Goal: Navigation & Orientation: Understand site structure

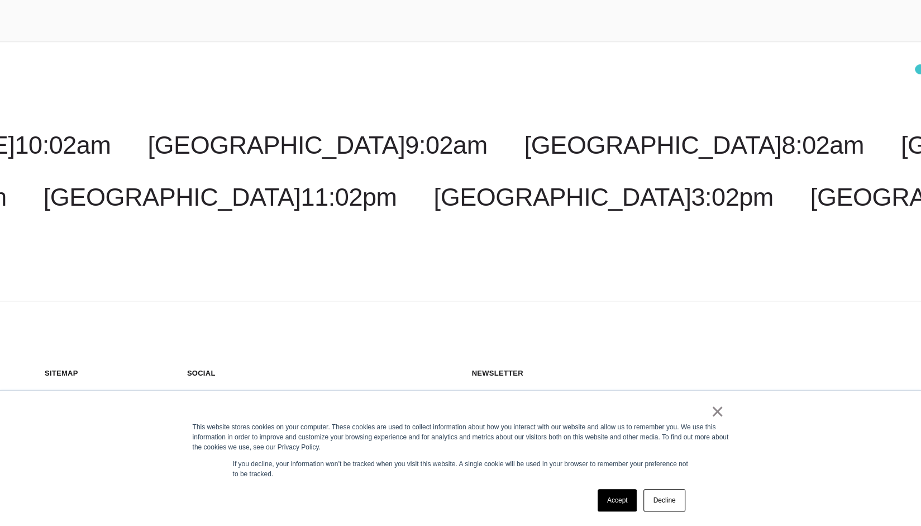
scroll to position [3602, 0]
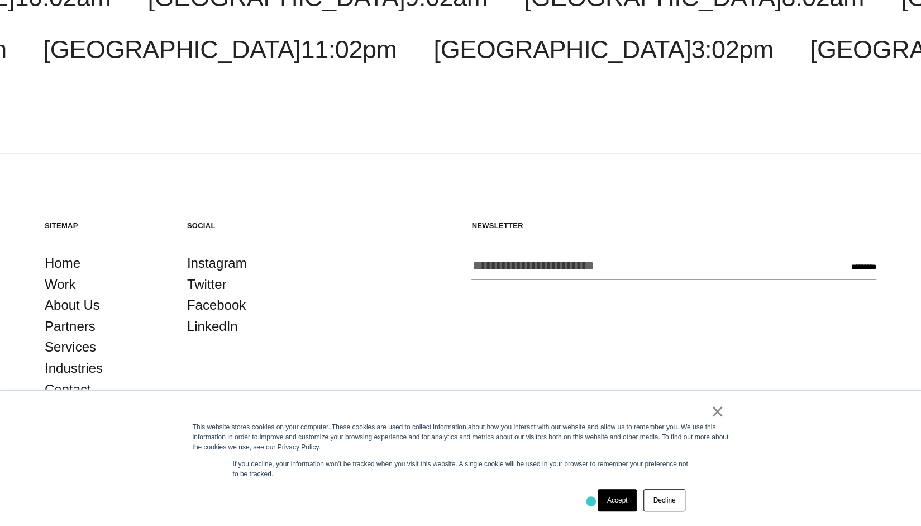
drag, startPoint x: 591, startPoint y: 501, endPoint x: 615, endPoint y: 503, distance: 24.7
click at [591, 501] on div "Accept Decline" at bounding box center [441, 499] width 496 height 29
click at [615, 503] on link "Accept" at bounding box center [618, 500] width 40 height 22
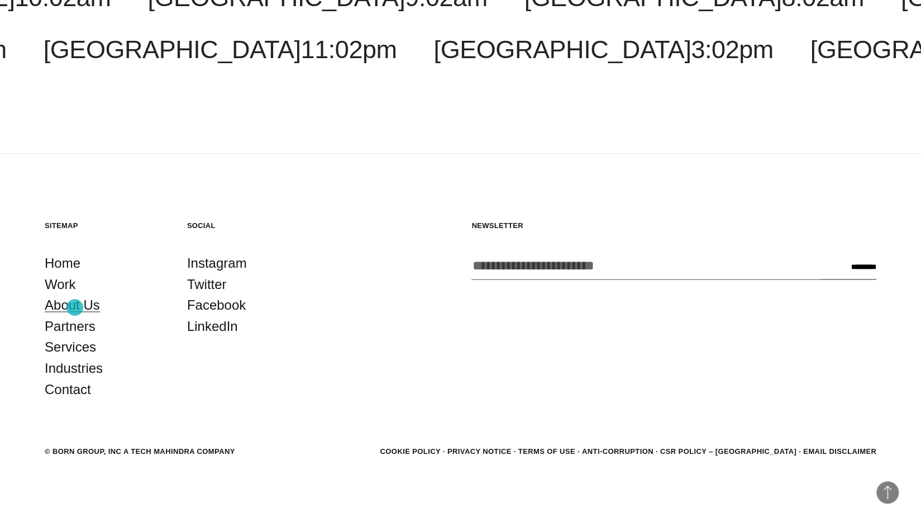
click at [75, 307] on link "About Us" at bounding box center [72, 304] width 55 height 21
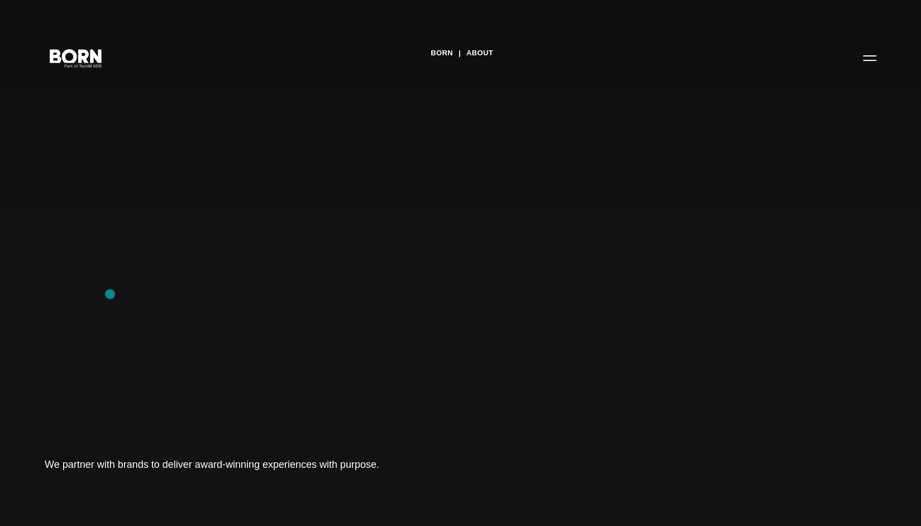
click at [110, 294] on div "BORN About Tech Mahindra We partner with brands to deliver award-winning experi…" at bounding box center [460, 263] width 921 height 526
click at [490, 45] on link "About" at bounding box center [479, 53] width 27 height 17
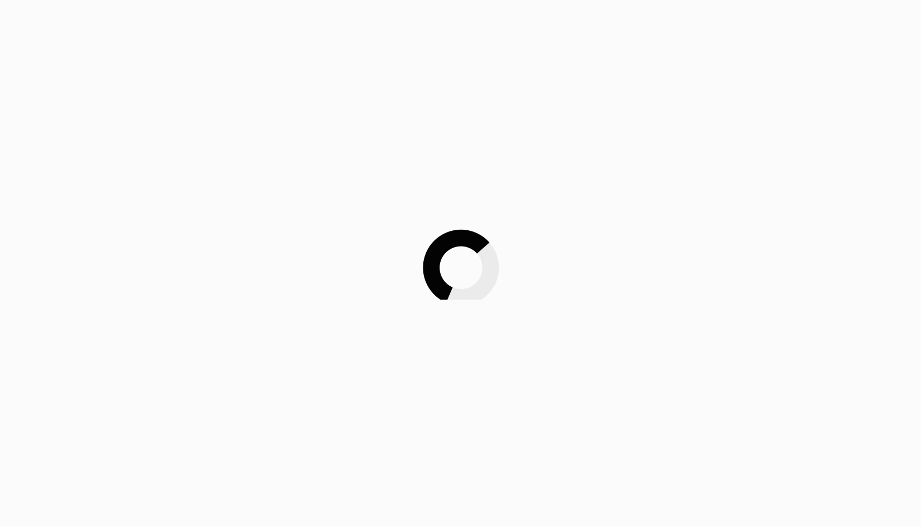
click at [488, 53] on div at bounding box center [460, 263] width 921 height 526
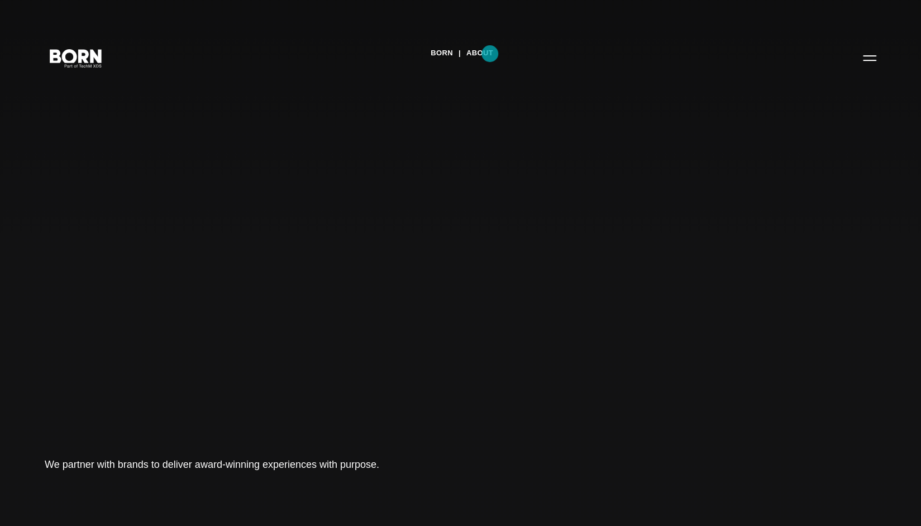
click at [490, 54] on link "About" at bounding box center [479, 53] width 27 height 17
click at [874, 61] on button "Primary Menu" at bounding box center [869, 57] width 27 height 23
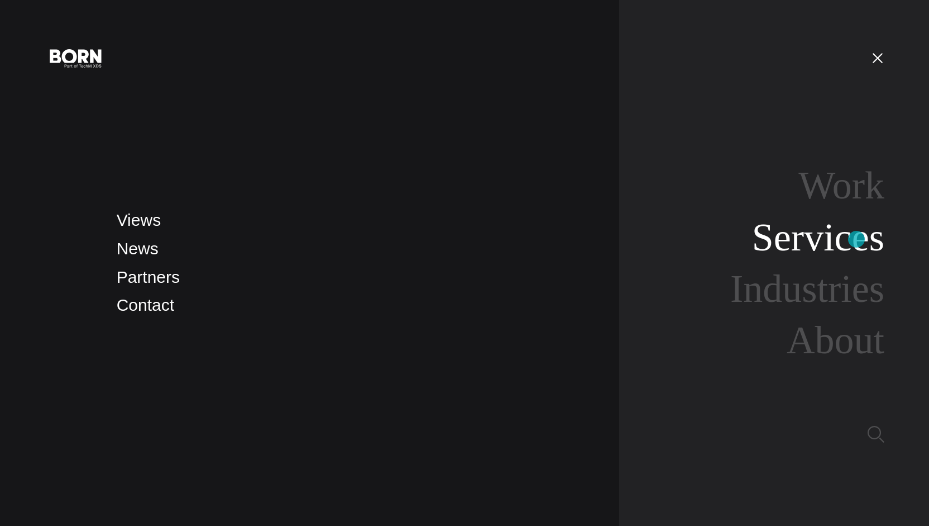
click at [857, 239] on link "Services" at bounding box center [818, 237] width 132 height 43
